Goal: Find specific page/section: Find specific page/section

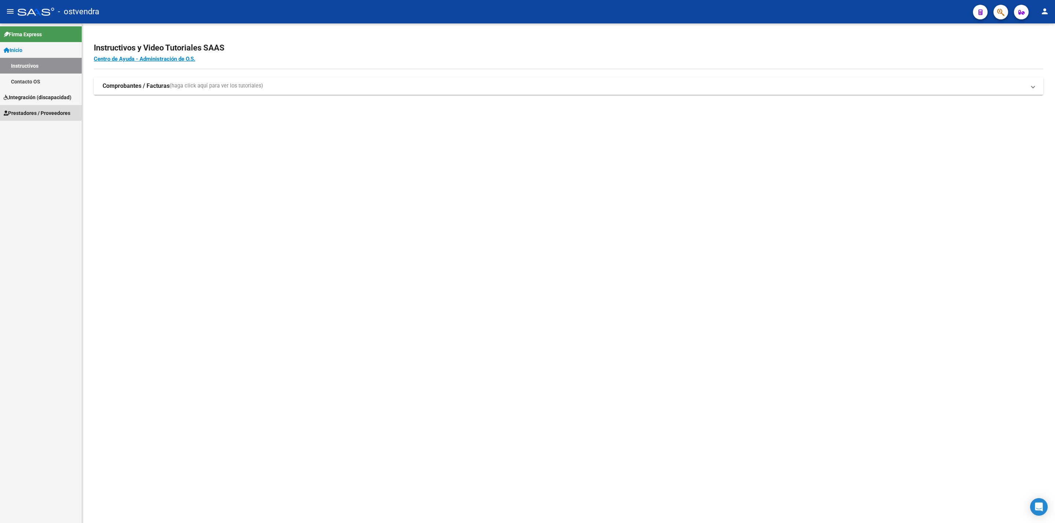
click at [36, 111] on span "Prestadores / Proveedores" at bounding box center [37, 113] width 67 height 8
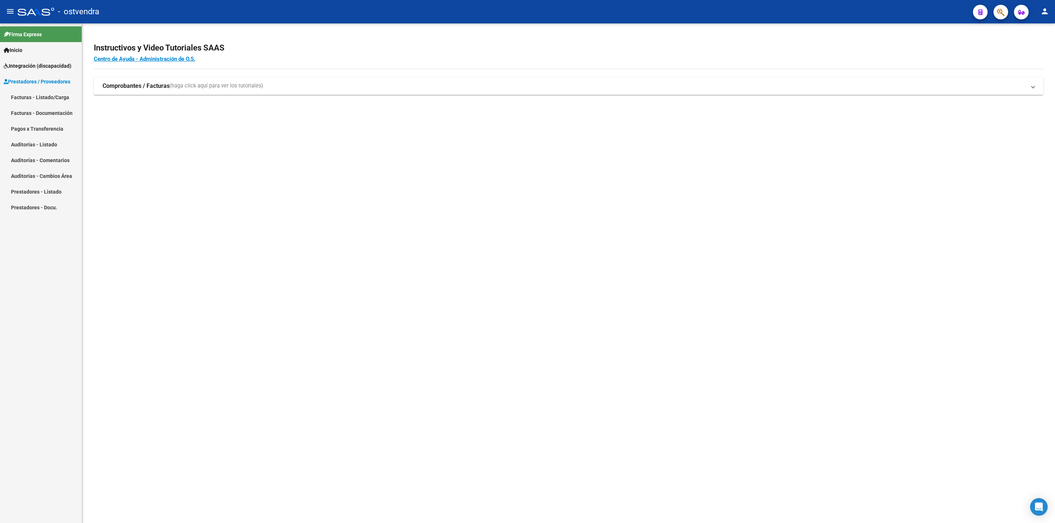
click at [49, 100] on link "Facturas - Listado/Carga" at bounding box center [41, 97] width 82 height 16
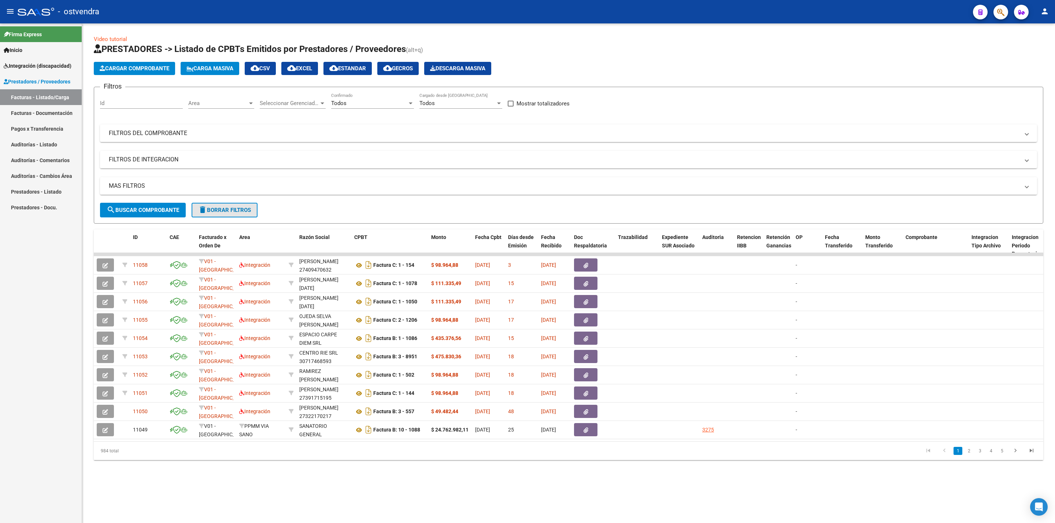
click at [246, 212] on span "delete Borrar Filtros" at bounding box center [224, 210] width 53 height 7
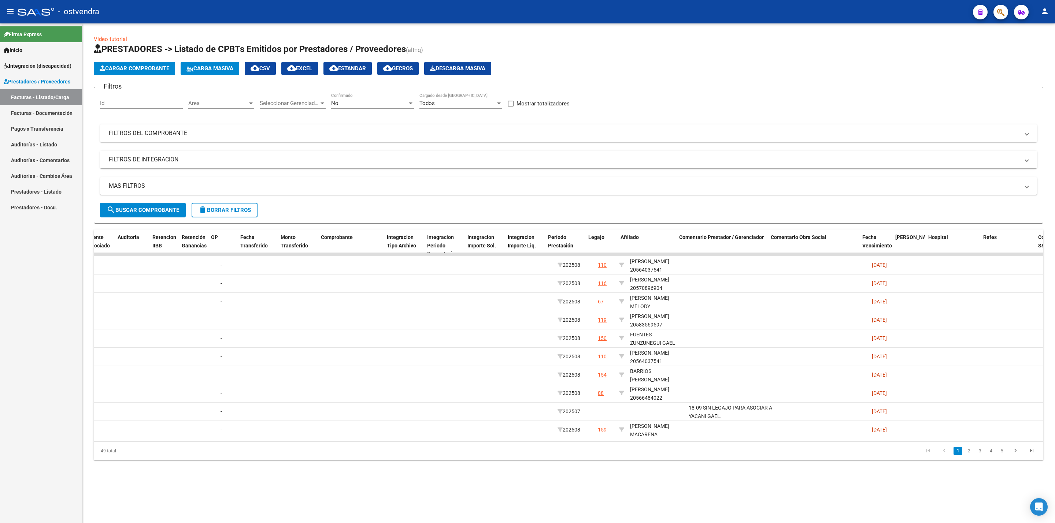
scroll to position [0, 631]
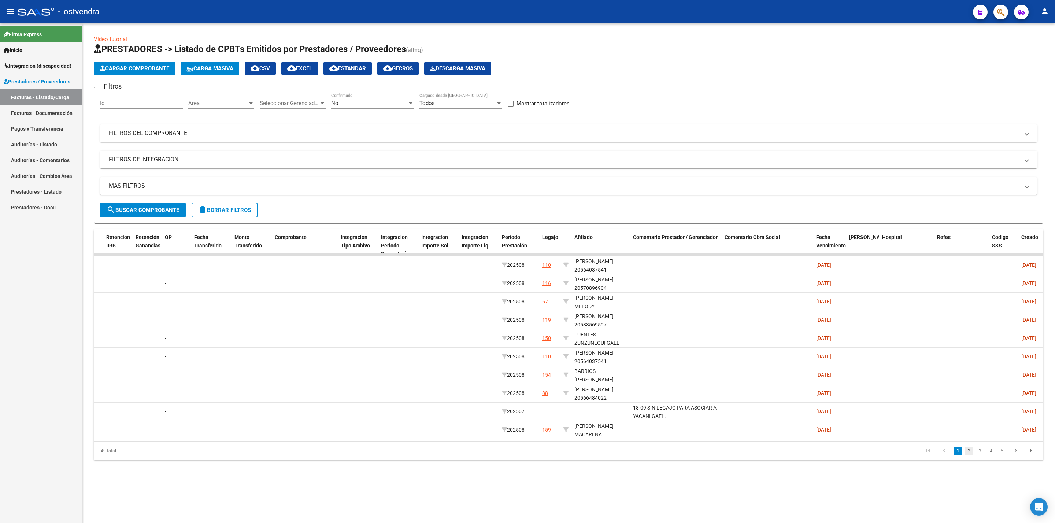
click at [968, 455] on link "2" at bounding box center [968, 451] width 9 height 8
click at [978, 455] on link "3" at bounding box center [979, 451] width 9 height 8
click at [987, 455] on link "4" at bounding box center [990, 451] width 9 height 8
click at [999, 455] on link "5" at bounding box center [1001, 451] width 9 height 8
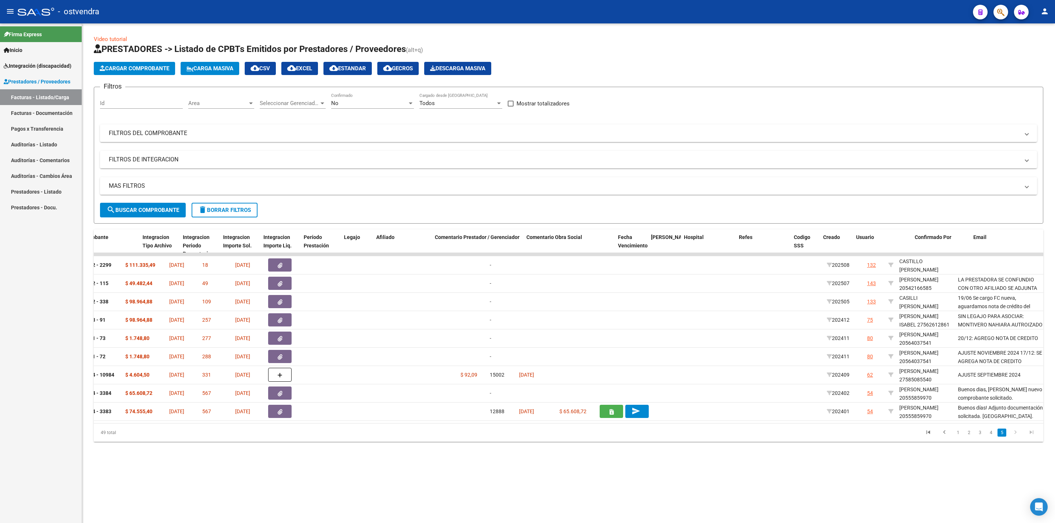
scroll to position [0, 829]
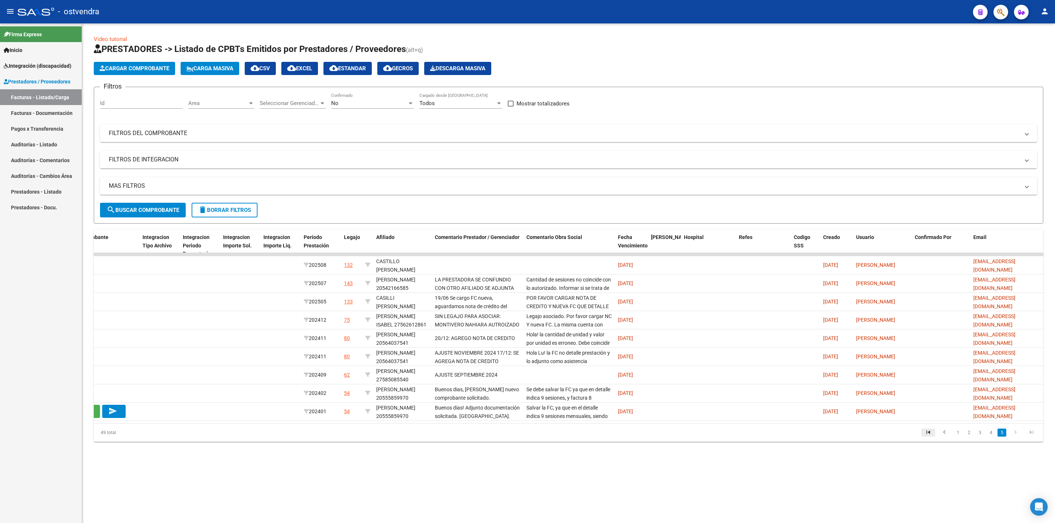
click at [927, 438] on icon "go to first page" at bounding box center [928, 433] width 10 height 9
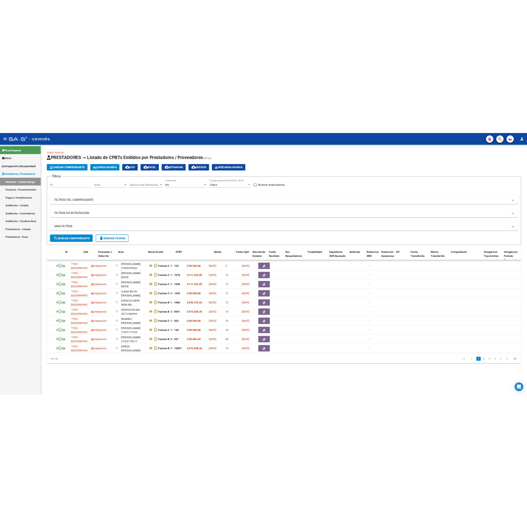
scroll to position [0, 0]
